Goal: Task Accomplishment & Management: Use online tool/utility

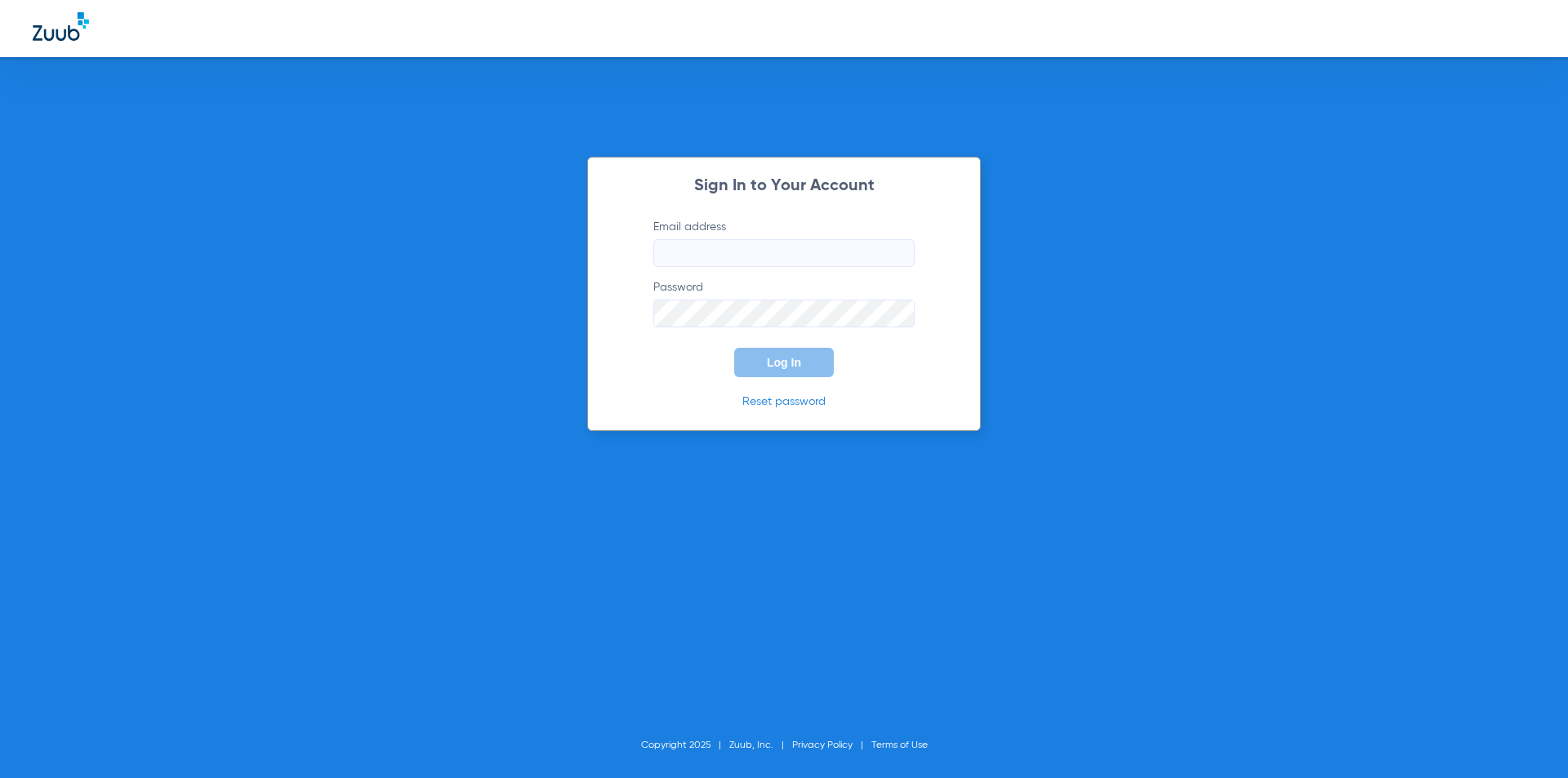
type input "[EMAIL_ADDRESS][DOMAIN_NAME]"
click at [766, 357] on button "Log In" at bounding box center [784, 362] width 99 height 30
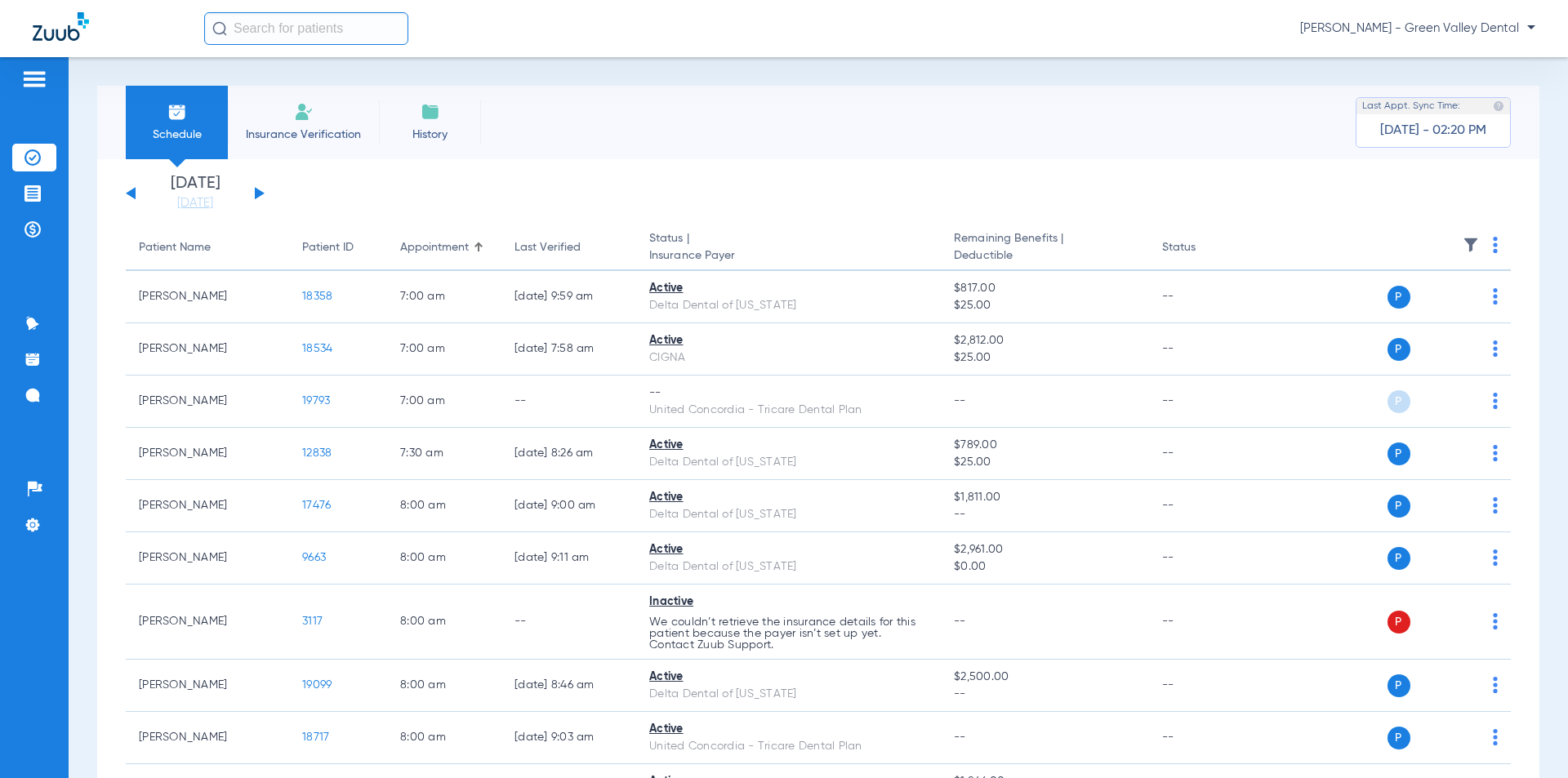
click at [257, 188] on div "Saturday 06-07-2025 Sunday 06-08-2025 Monday 06-09-2025 Tuesday 06-10-2025 Wedn…" at bounding box center [195, 194] width 139 height 36
click at [257, 193] on button at bounding box center [259, 193] width 10 height 12
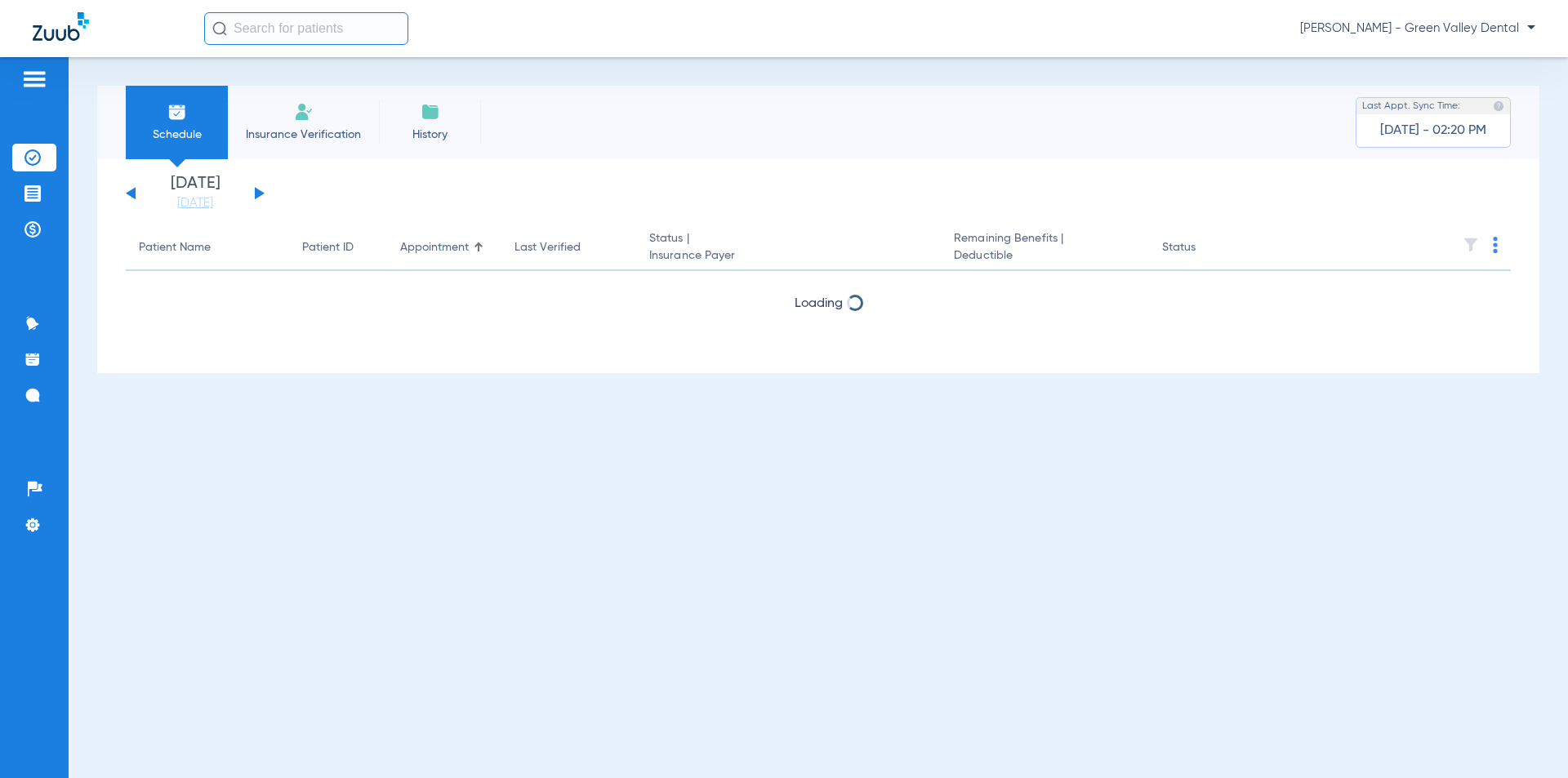
click at [257, 193] on button at bounding box center [259, 193] width 10 height 12
